Goal: Information Seeking & Learning: Learn about a topic

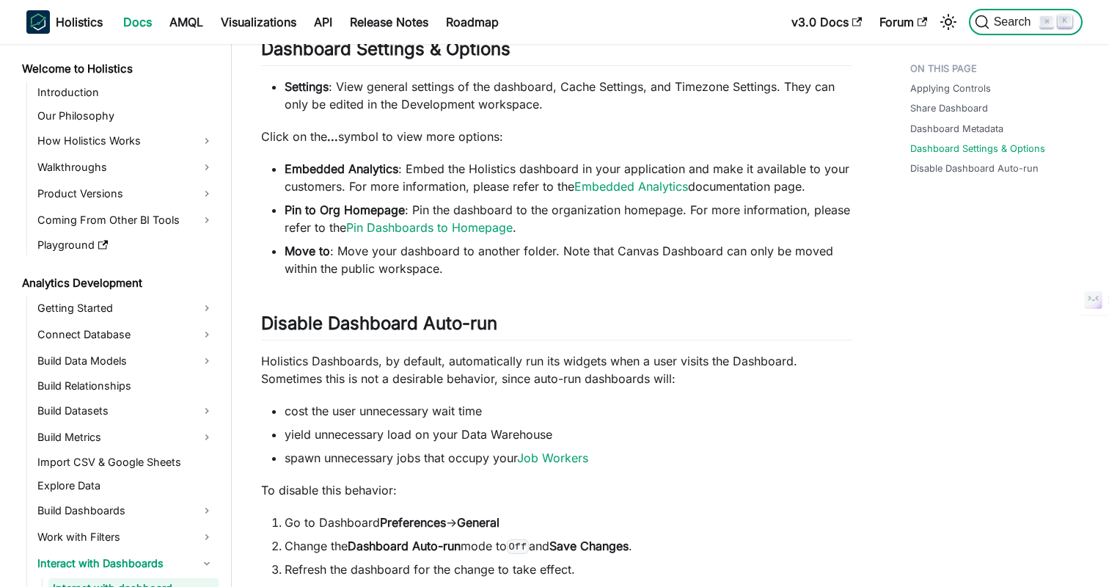
scroll to position [822, 0]
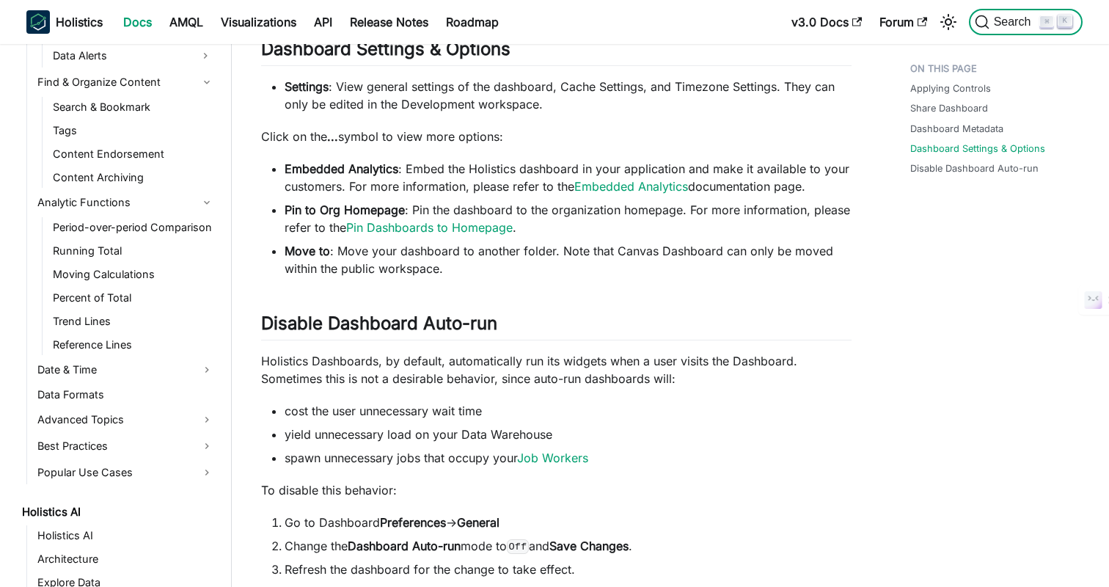
click at [1007, 18] on span "Search" at bounding box center [1015, 21] width 51 height 13
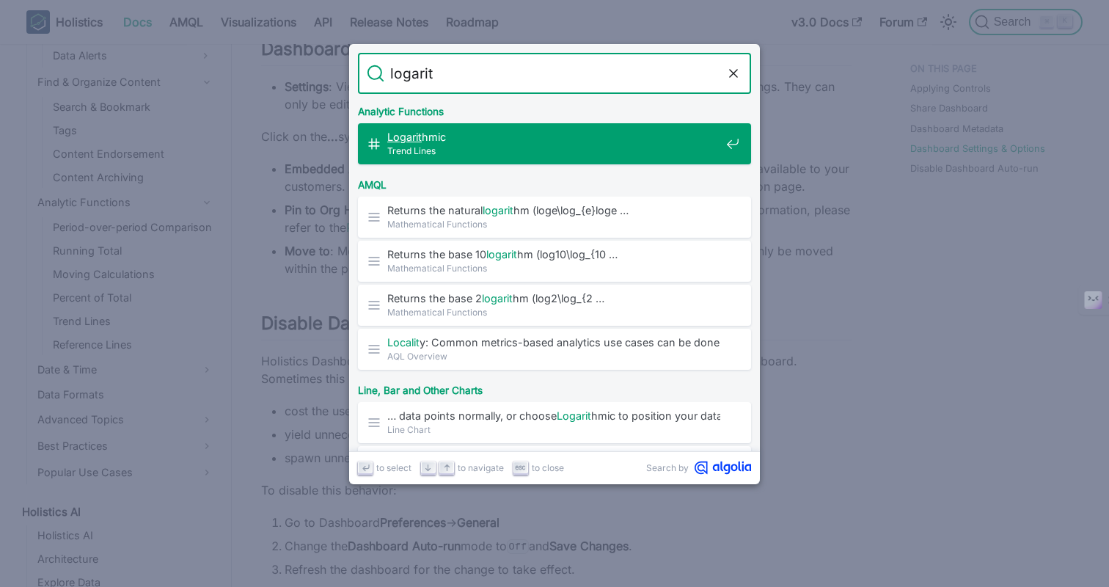
type input "logarith"
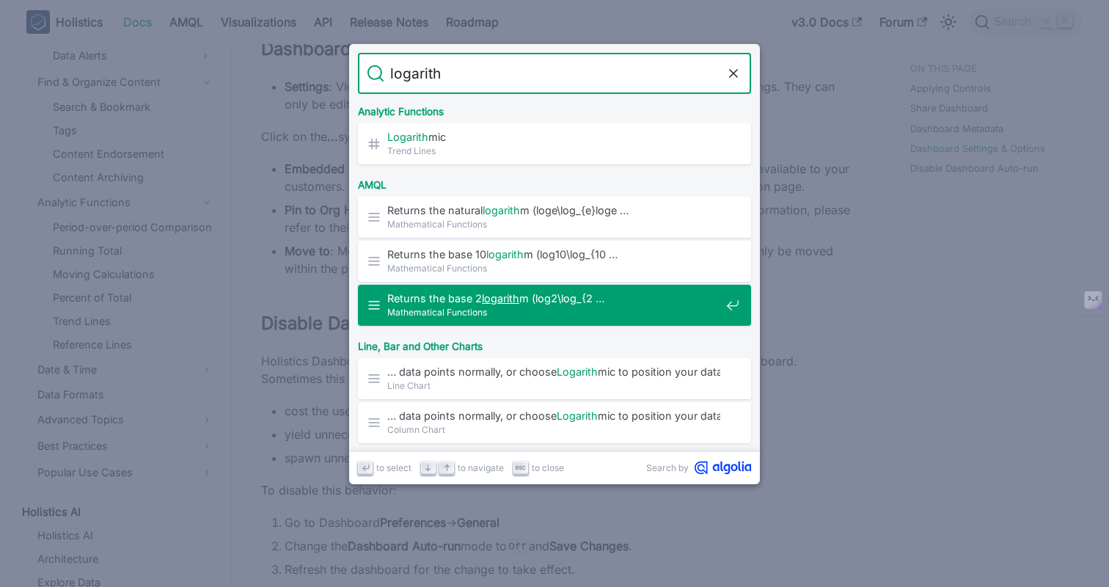
scroll to position [109, 0]
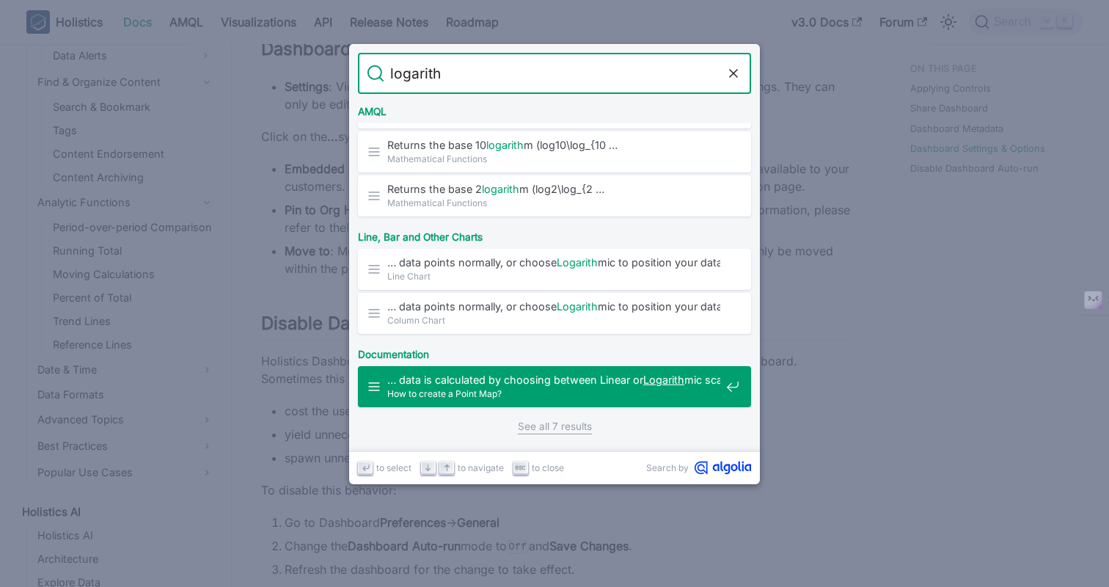
click at [536, 388] on span "How to create a Point Map?" at bounding box center [553, 394] width 333 height 14
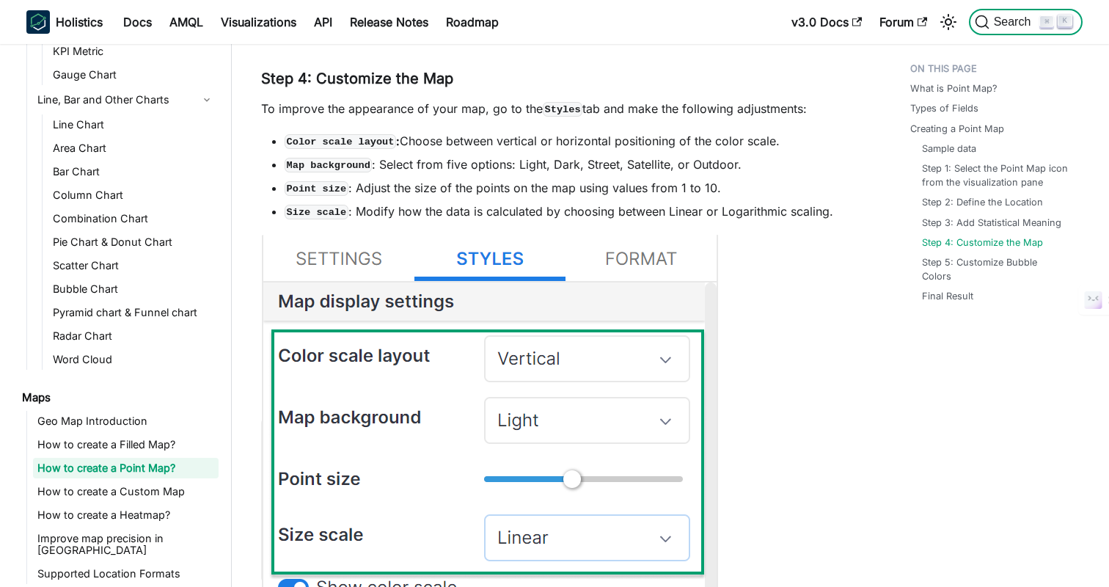
scroll to position [3049, 0]
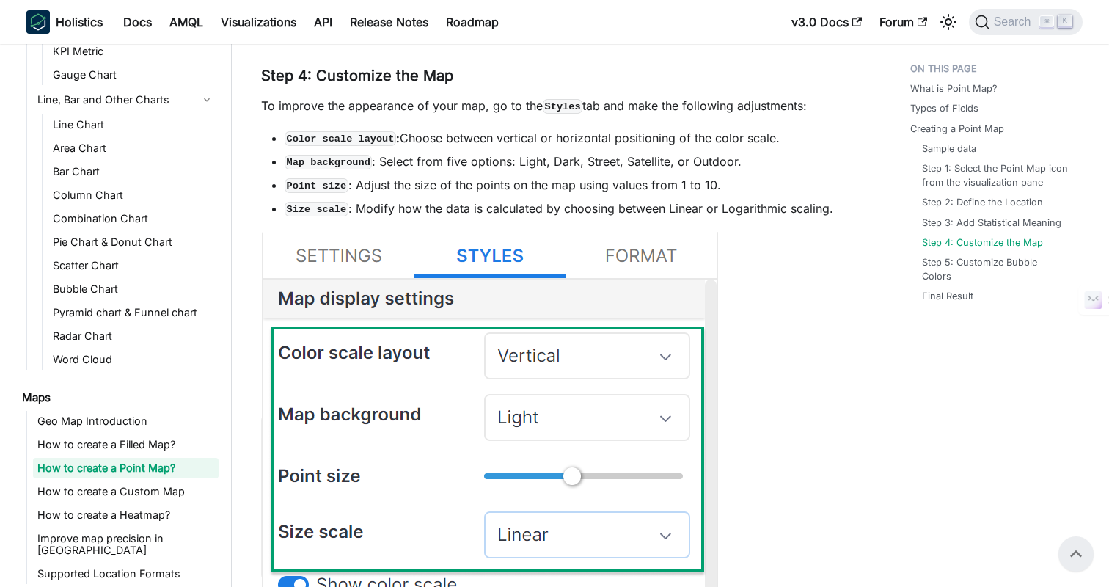
click at [744, 211] on li "Size scale : Modify how the data is calculated by choosing between Linear or Lo…" at bounding box center [568, 209] width 567 height 18
click at [747, 211] on li "Size scale : Modify how the data is calculated by choosing between Linear or Lo…" at bounding box center [568, 209] width 567 height 18
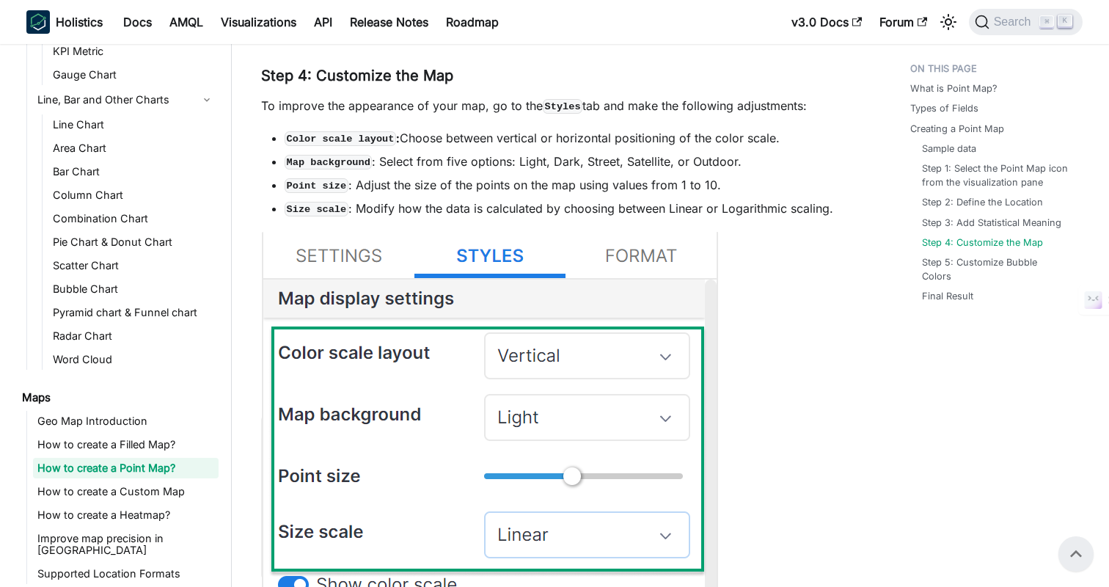
click at [747, 211] on li "Size scale : Modify how the data is calculated by choosing between Linear or Lo…" at bounding box center [568, 209] width 567 height 18
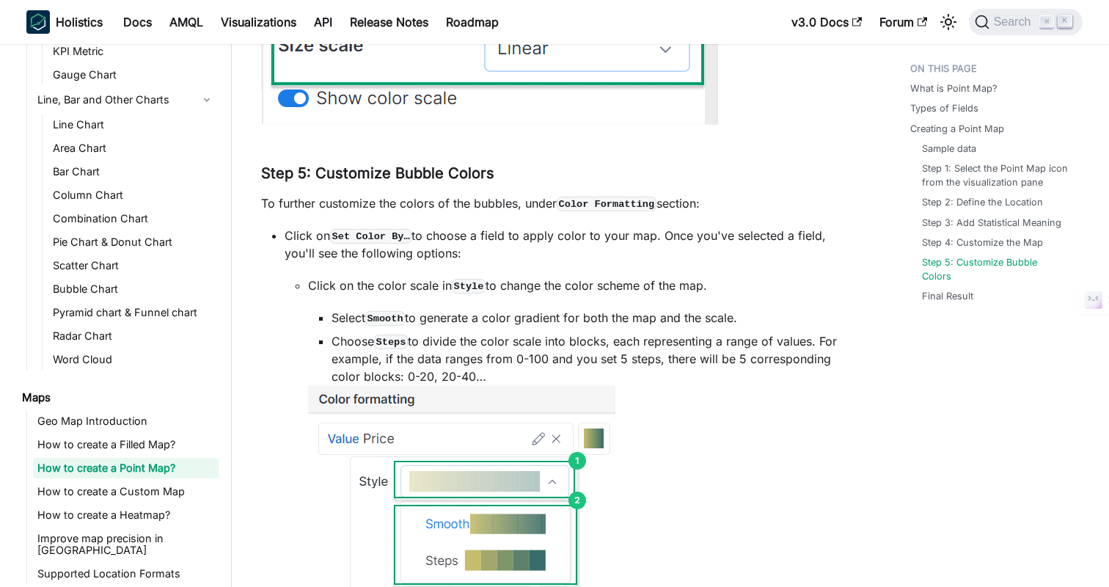
scroll to position [3570, 0]
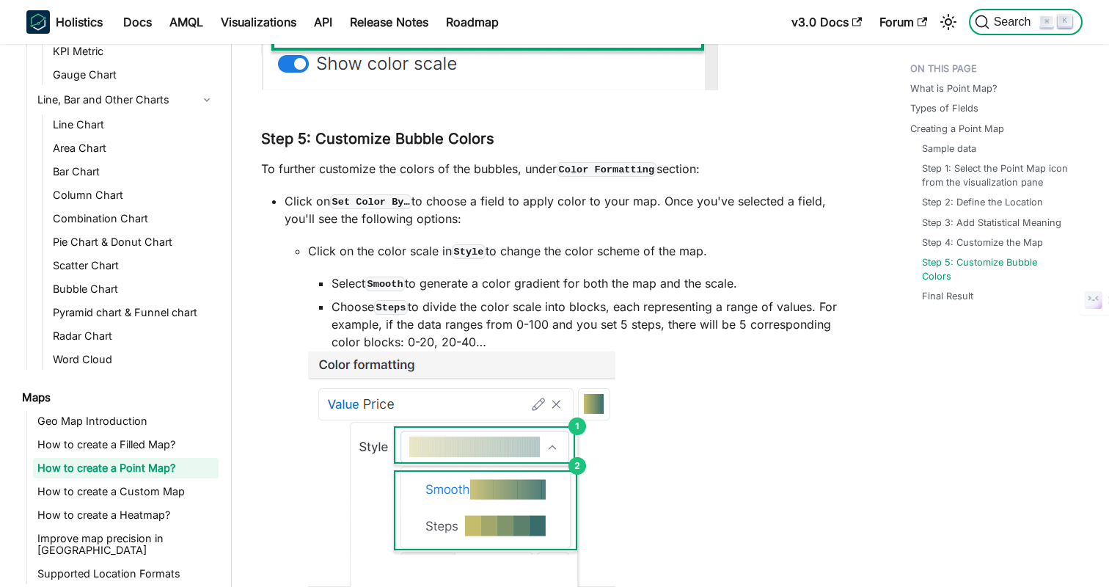
click at [1004, 31] on button "Search ⌘ K" at bounding box center [1026, 22] width 114 height 26
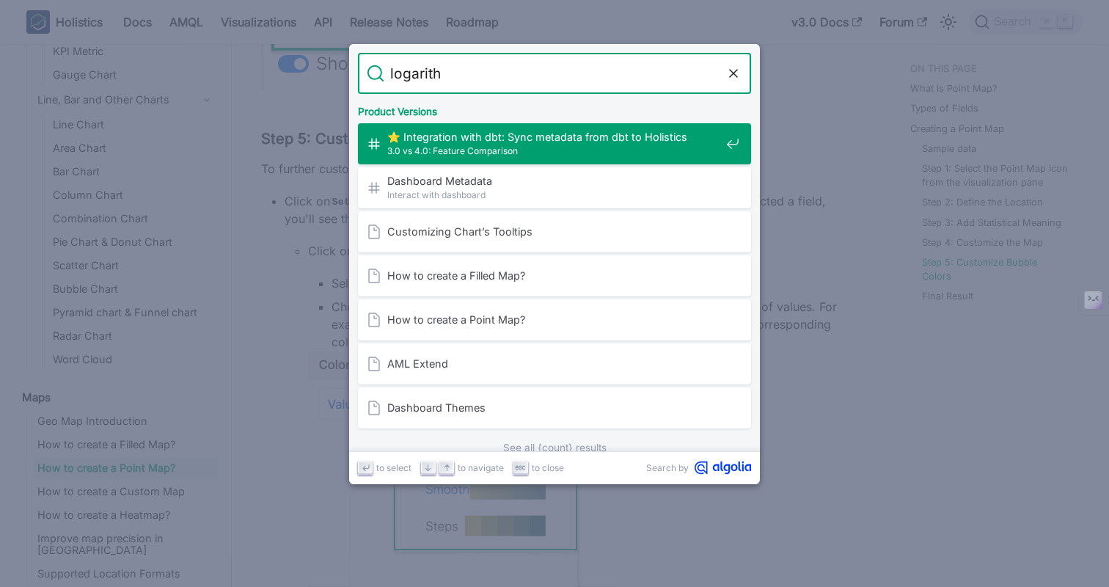
type input "logarith"
click at [671, 48] on header "Search logarith Cancel" at bounding box center [554, 69] width 411 height 50
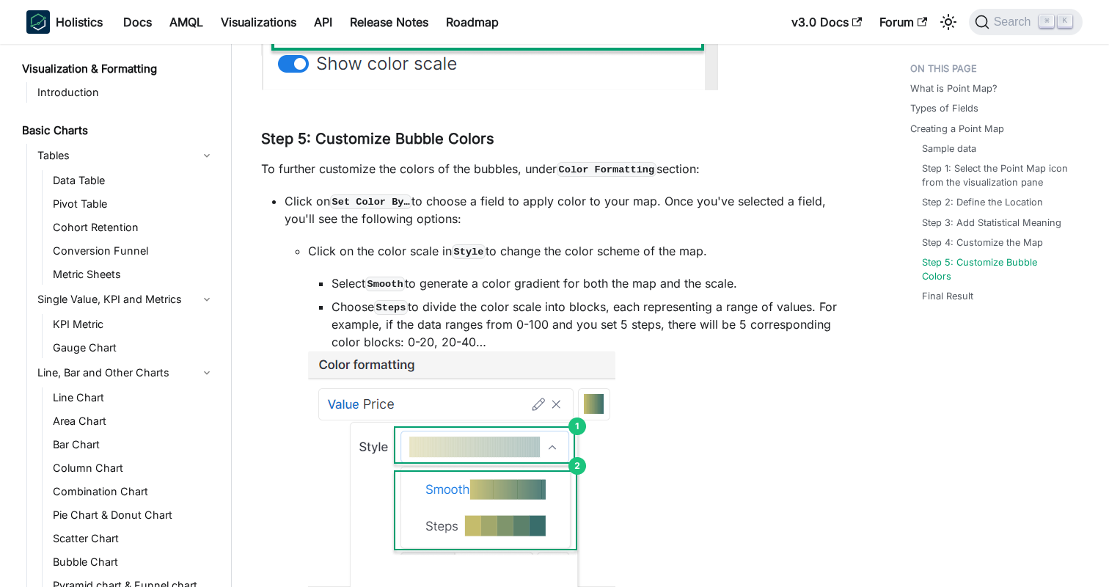
scroll to position [273, 0]
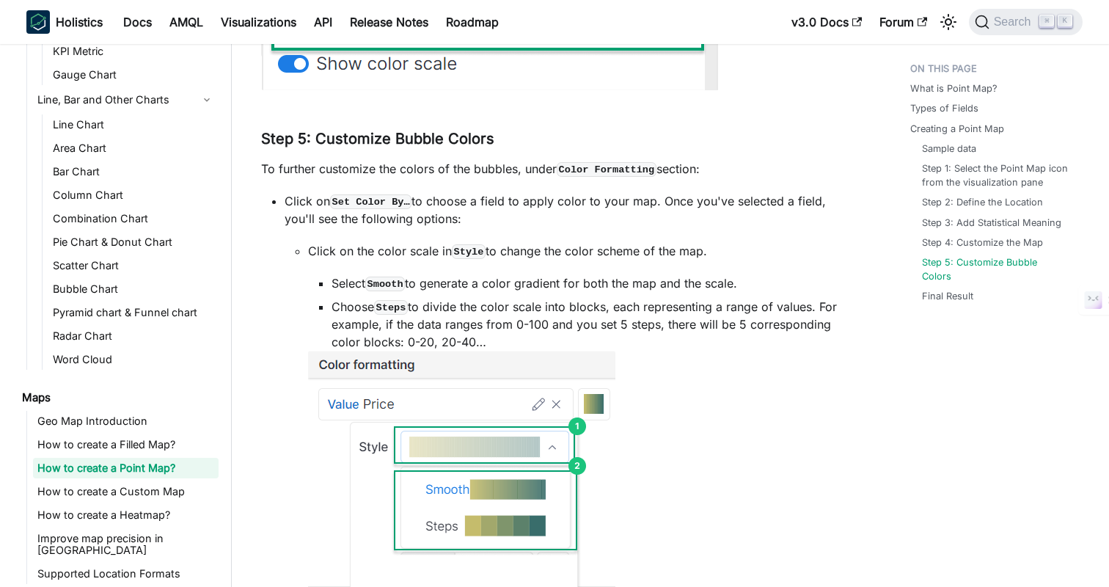
click at [842, 174] on p "To further customize the colors of the bubbles, under Color Formatting section:" at bounding box center [556, 169] width 591 height 18
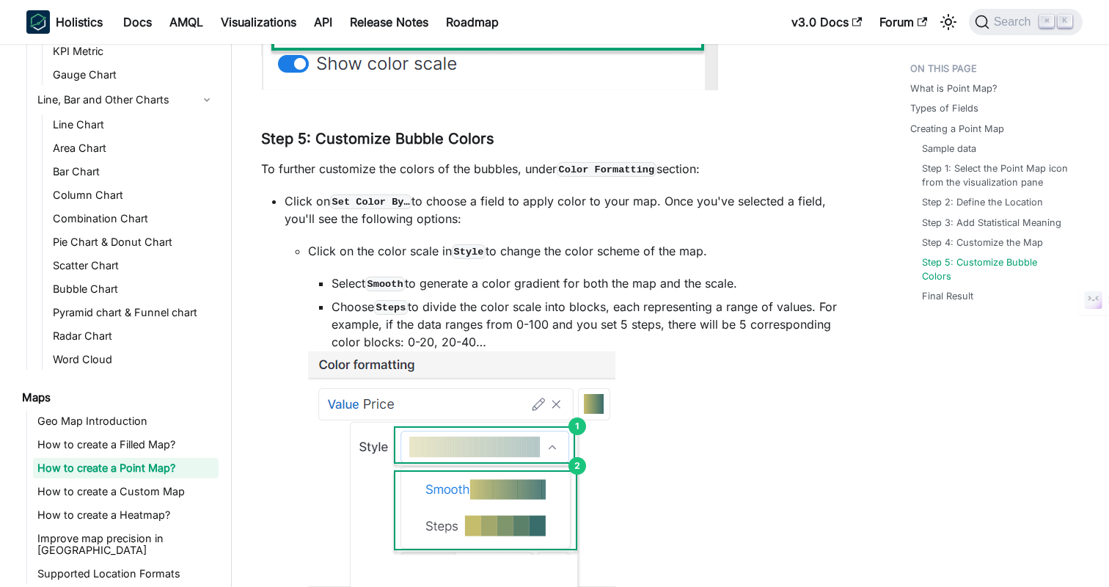
click at [848, 264] on li "Click on the color scale in Style to change the color scheme of the map. Select…" at bounding box center [580, 426] width 544 height 369
click at [993, 22] on span "Search" at bounding box center [1015, 21] width 51 height 13
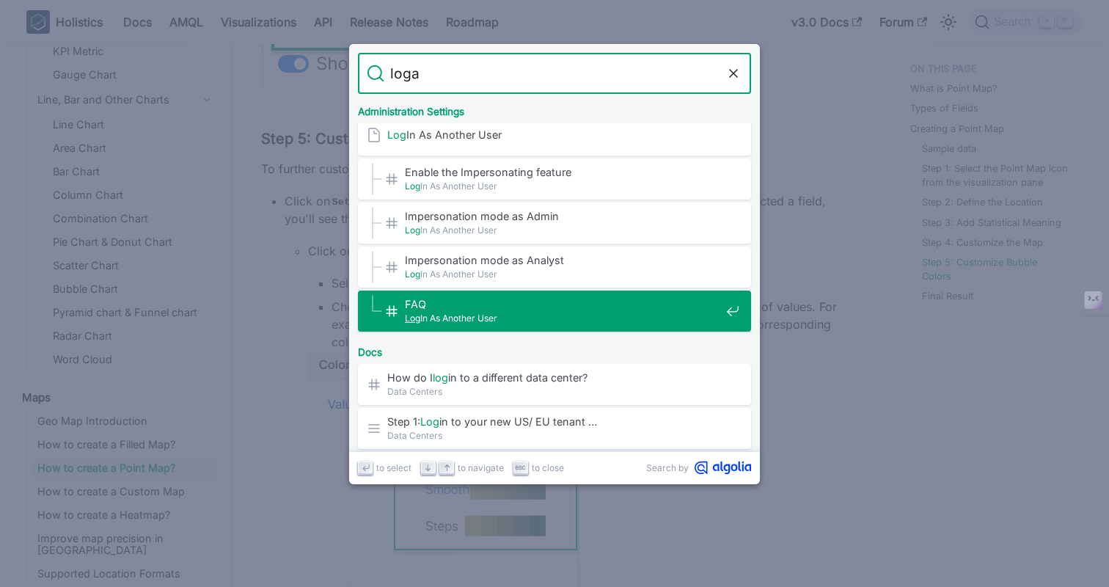
scroll to position [0, 0]
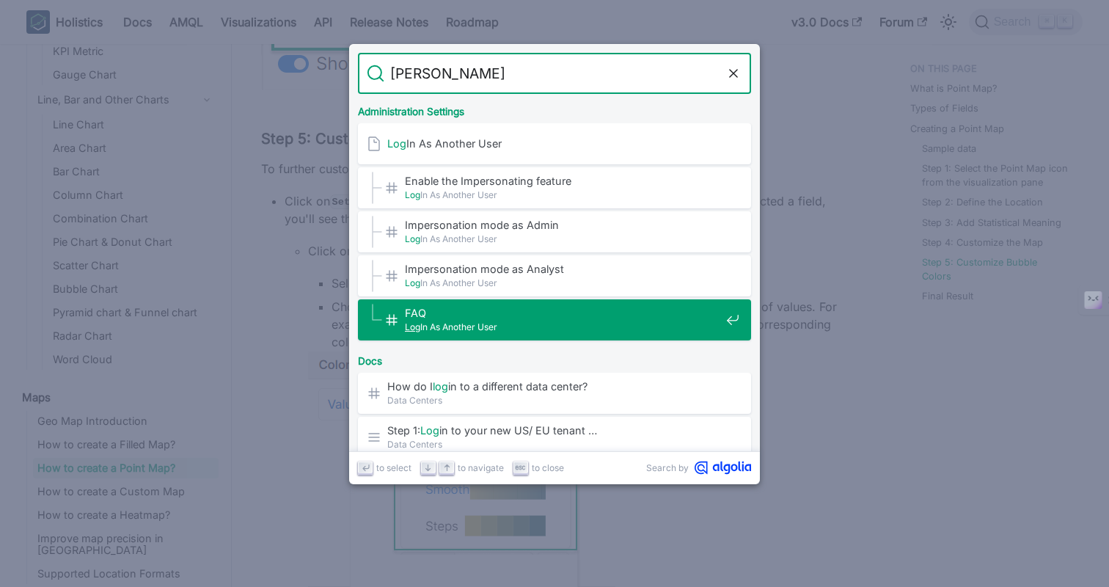
type input "logari"
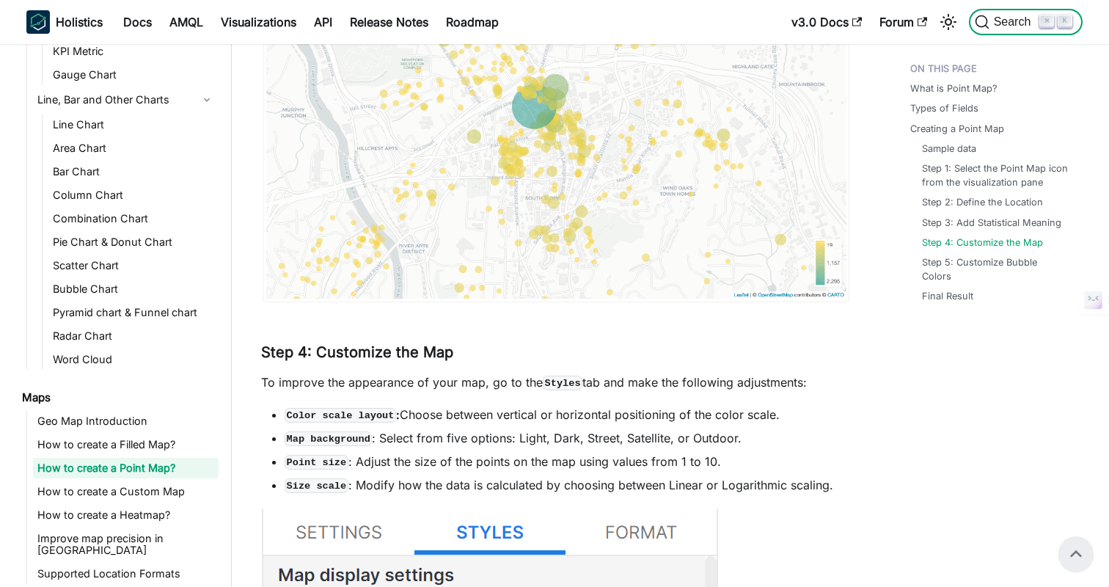
scroll to position [2748, 0]
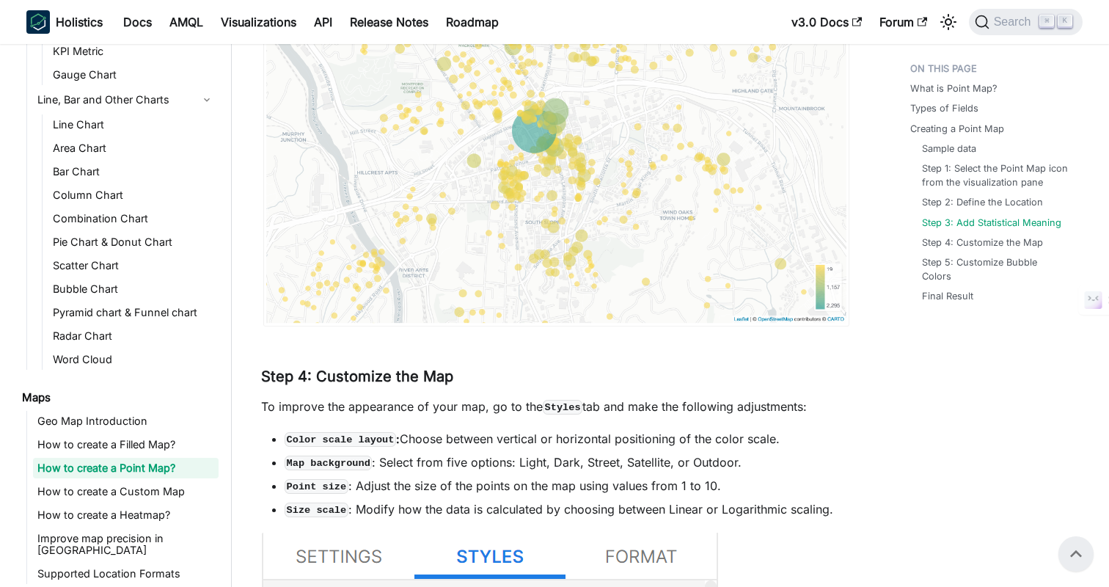
click at [768, 514] on li "Size scale : Modify how the data is calculated by choosing between Linear or Lo…" at bounding box center [568, 509] width 567 height 18
copy li "Logarithmic"
click at [1001, 26] on span "Search" at bounding box center [1015, 21] width 51 height 13
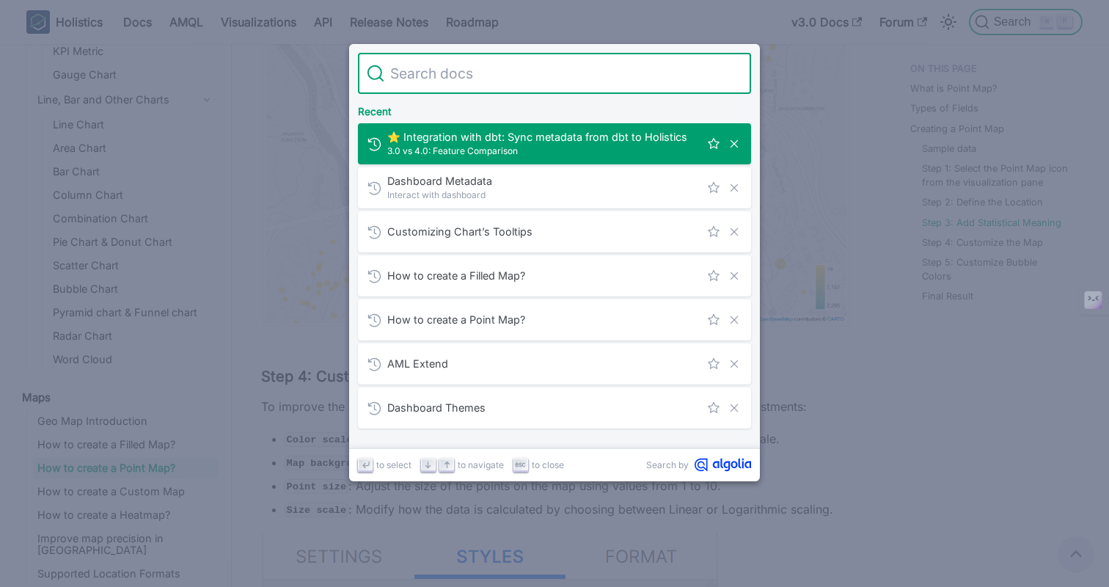
type input "Logarithmic"
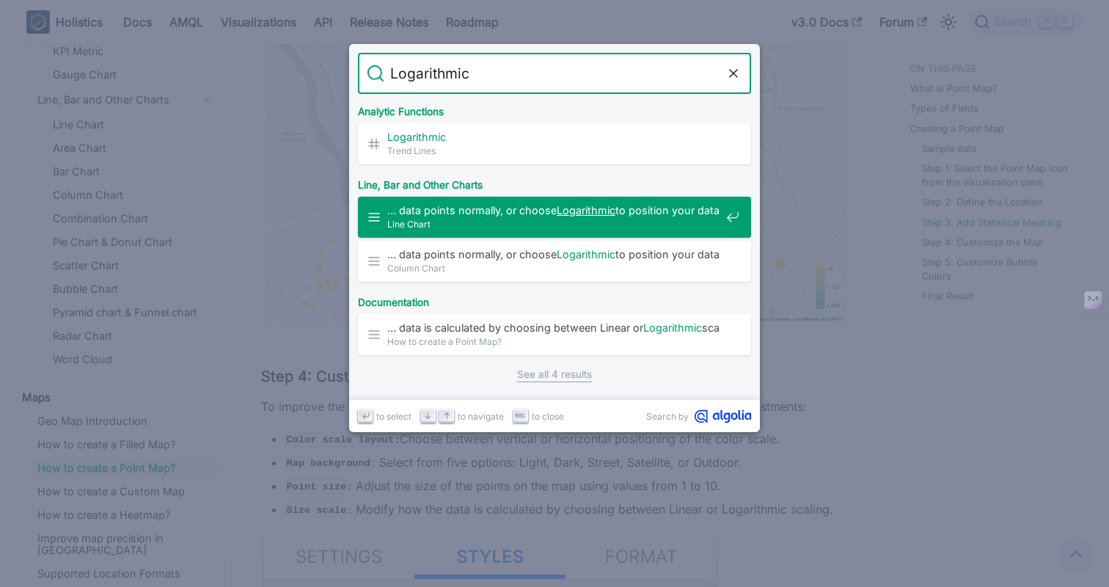
click at [556, 222] on span "Line Chart" at bounding box center [553, 224] width 333 height 14
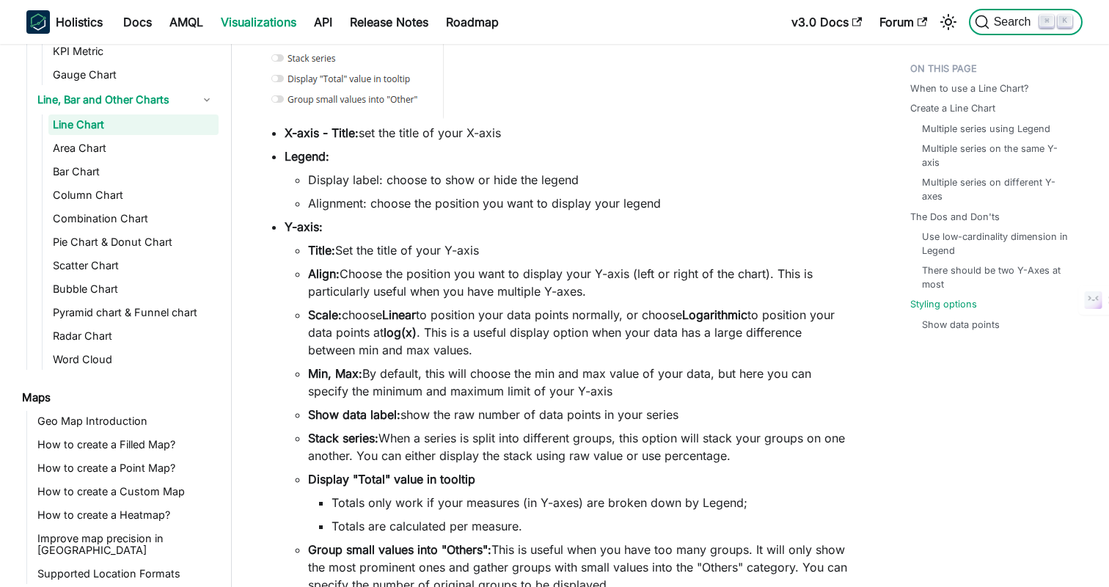
scroll to position [5578, 0]
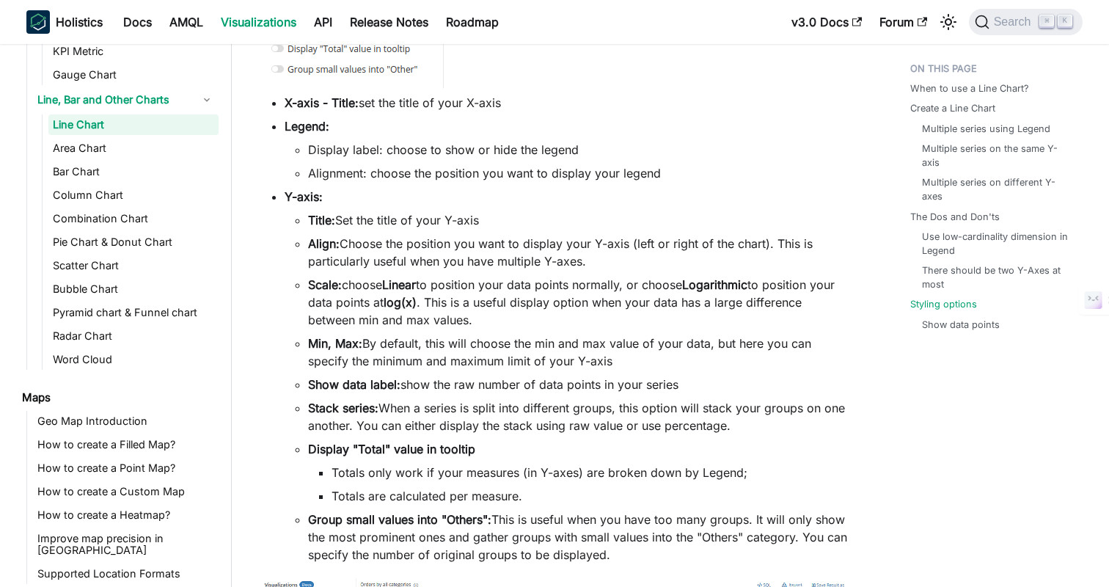
click at [756, 304] on li "Scale: choose Linear to position your data points normally, or choose Logarithm…" at bounding box center [580, 302] width 544 height 53
